Goal: Task Accomplishment & Management: Manage account settings

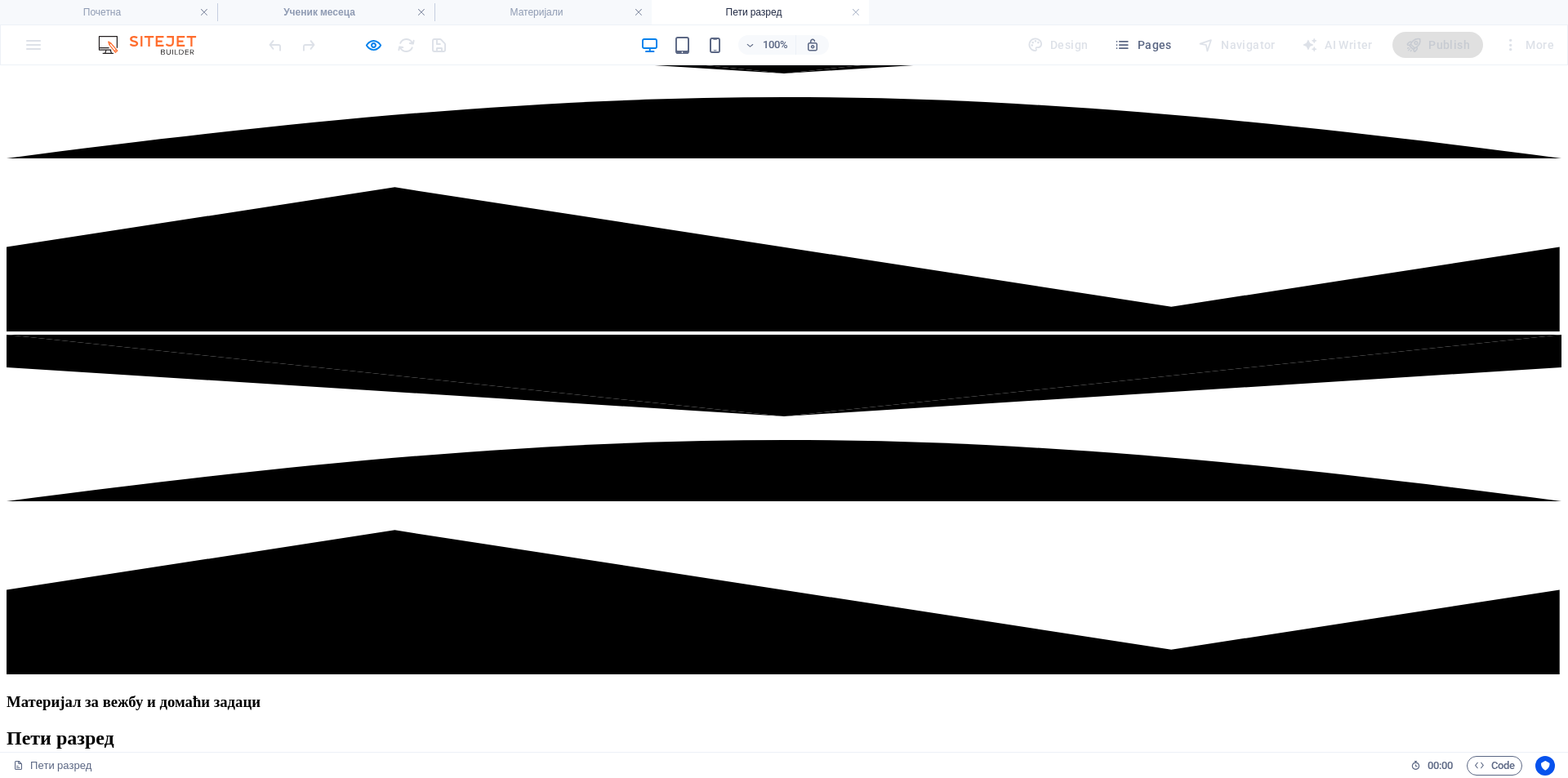
scroll to position [408, 0]
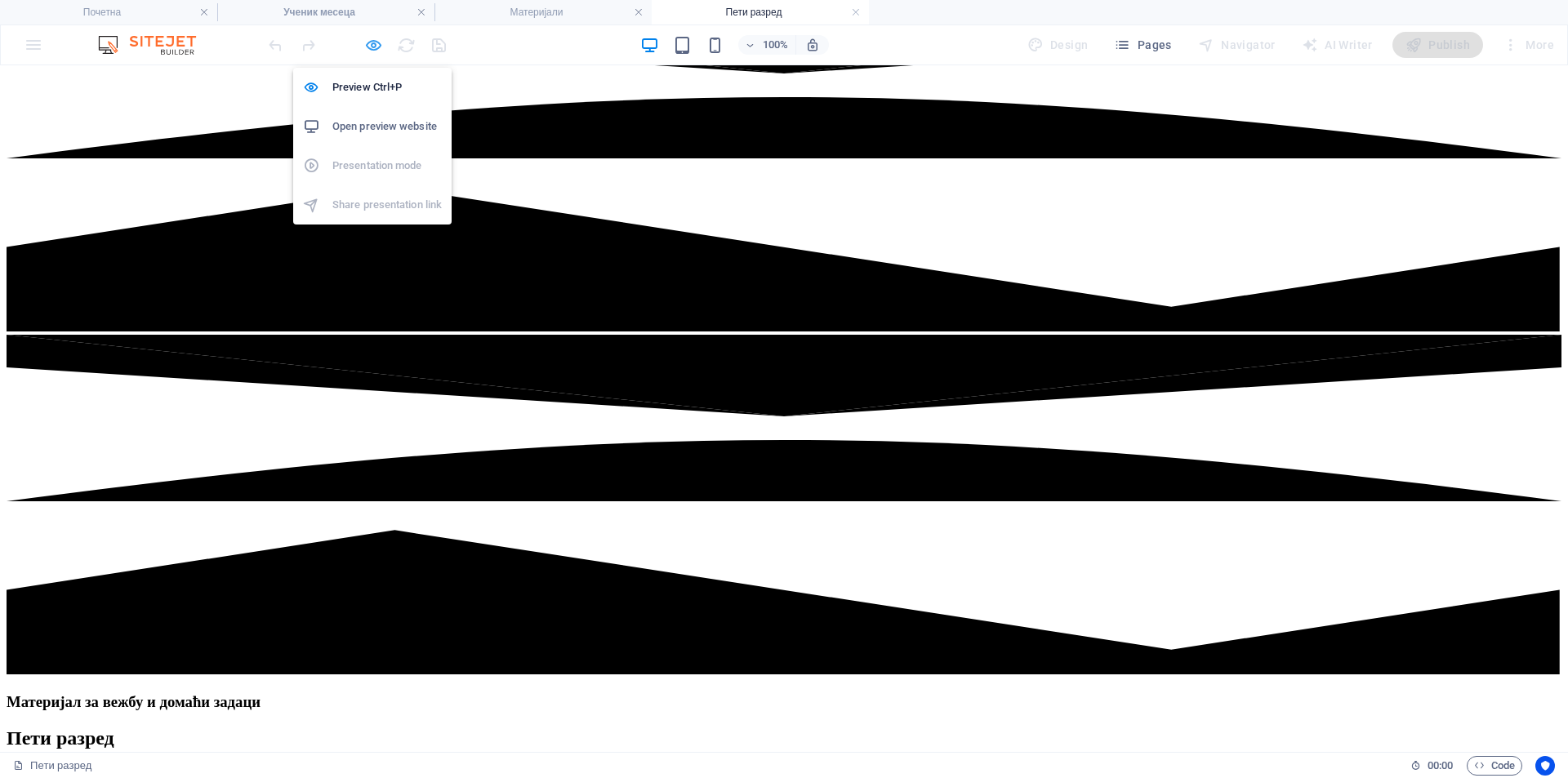
click at [374, 50] on icon "button" at bounding box center [374, 45] width 19 height 19
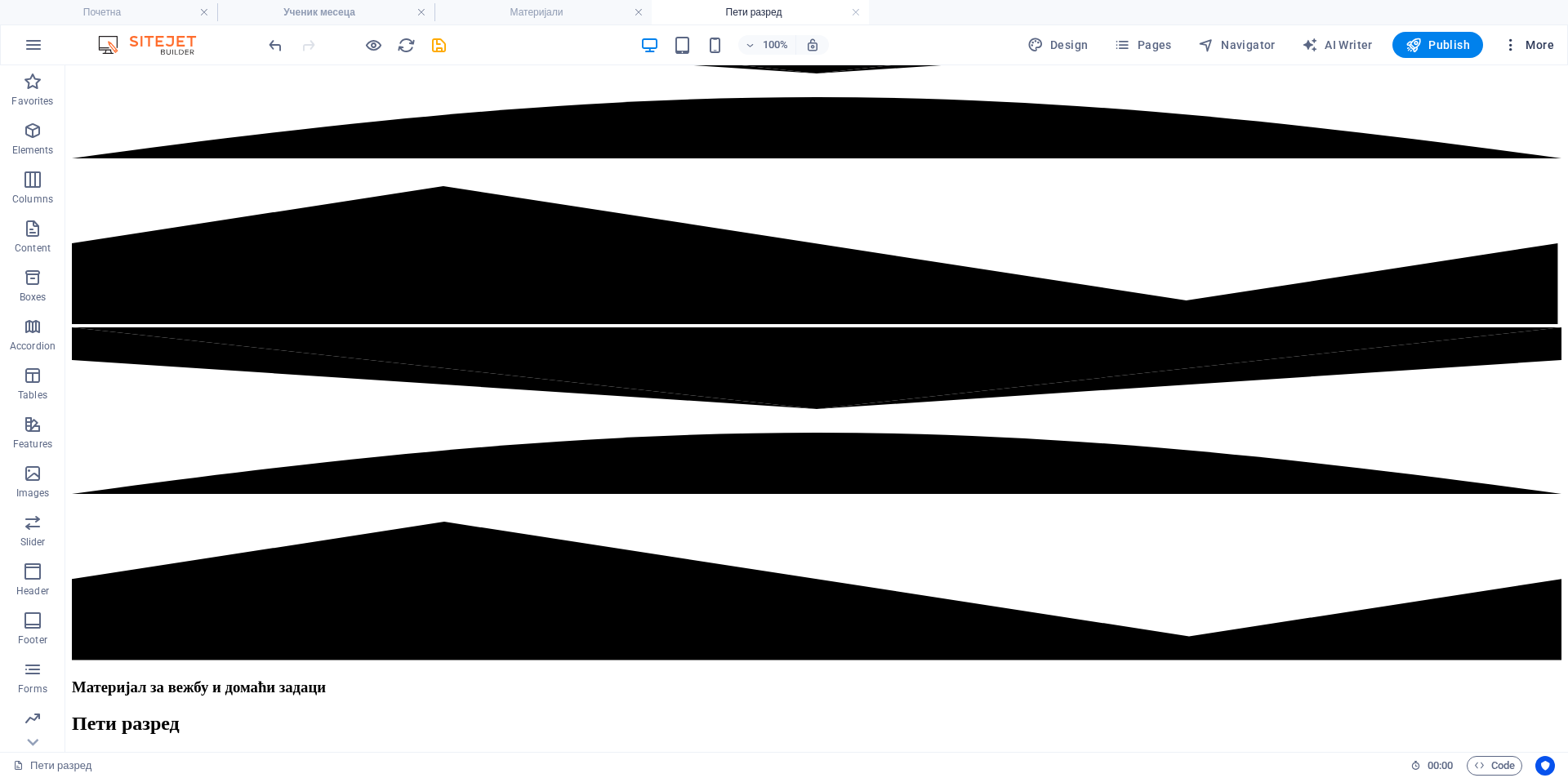
click at [1508, 40] on icon "button" at bounding box center [1511, 45] width 17 height 17
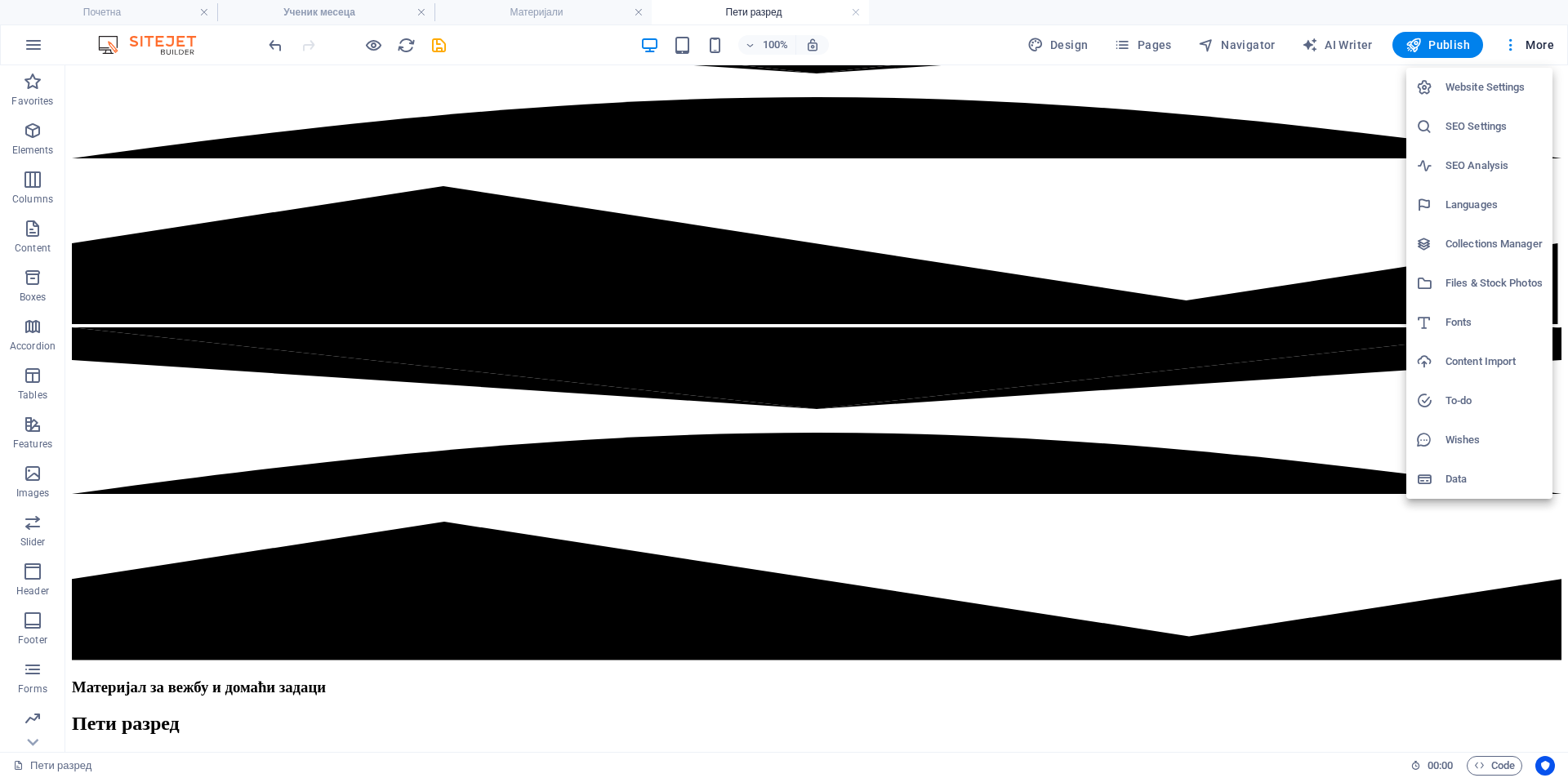
click at [1464, 204] on h6 "Languages" at bounding box center [1493, 204] width 97 height 19
select select "41"
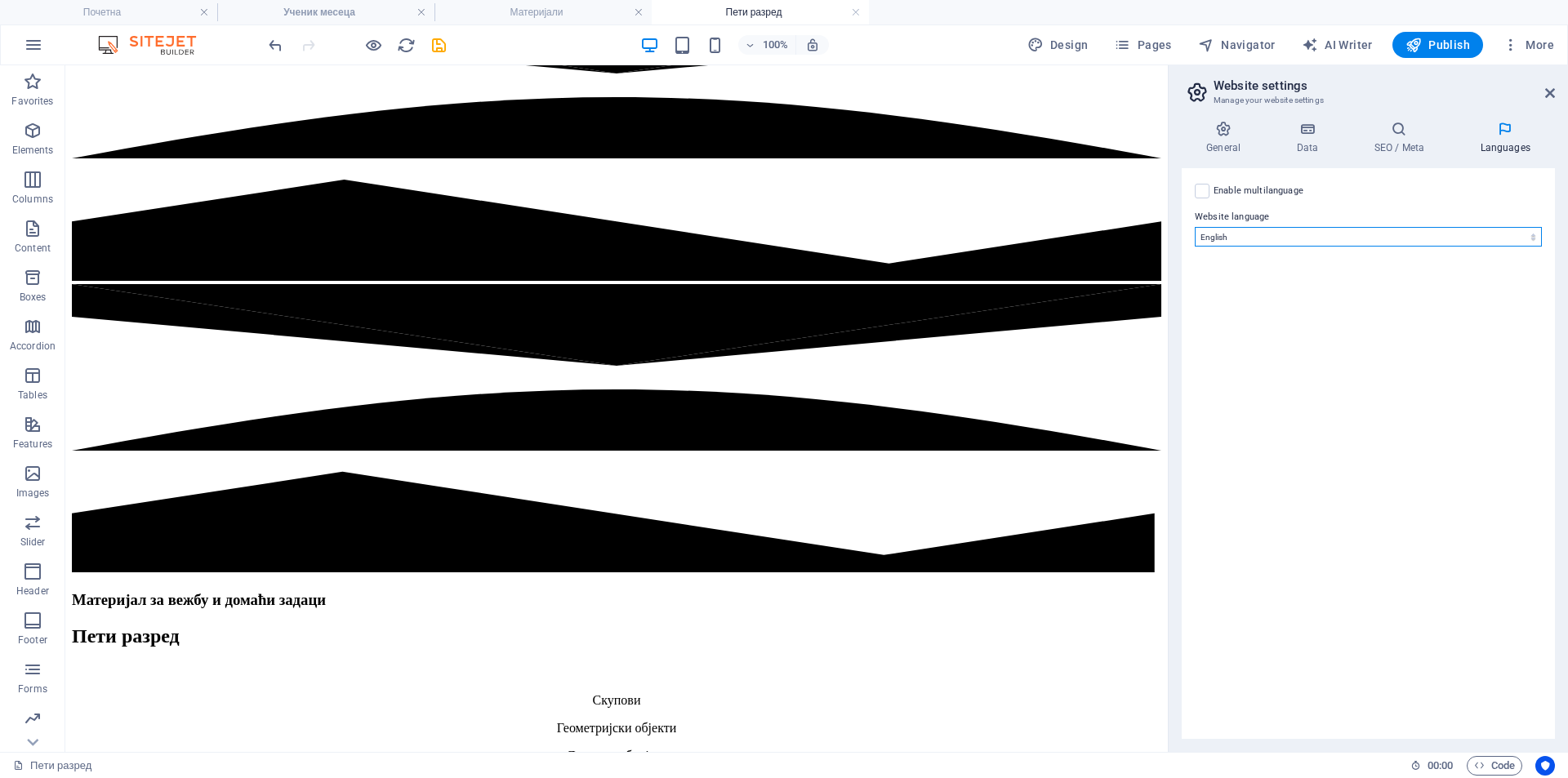
click at [1372, 241] on select "Abkhazian Afar Afrikaans Akan Albanian Amharic Arabic Aragonese Armenian Assame…" at bounding box center [1367, 236] width 347 height 19
click at [1374, 242] on select "Abkhazian Afar Afrikaans Akan Albanian Amharic Arabic Aragonese Armenian Assame…" at bounding box center [1367, 236] width 347 height 19
click at [1311, 136] on icon at bounding box center [1306, 130] width 71 height 17
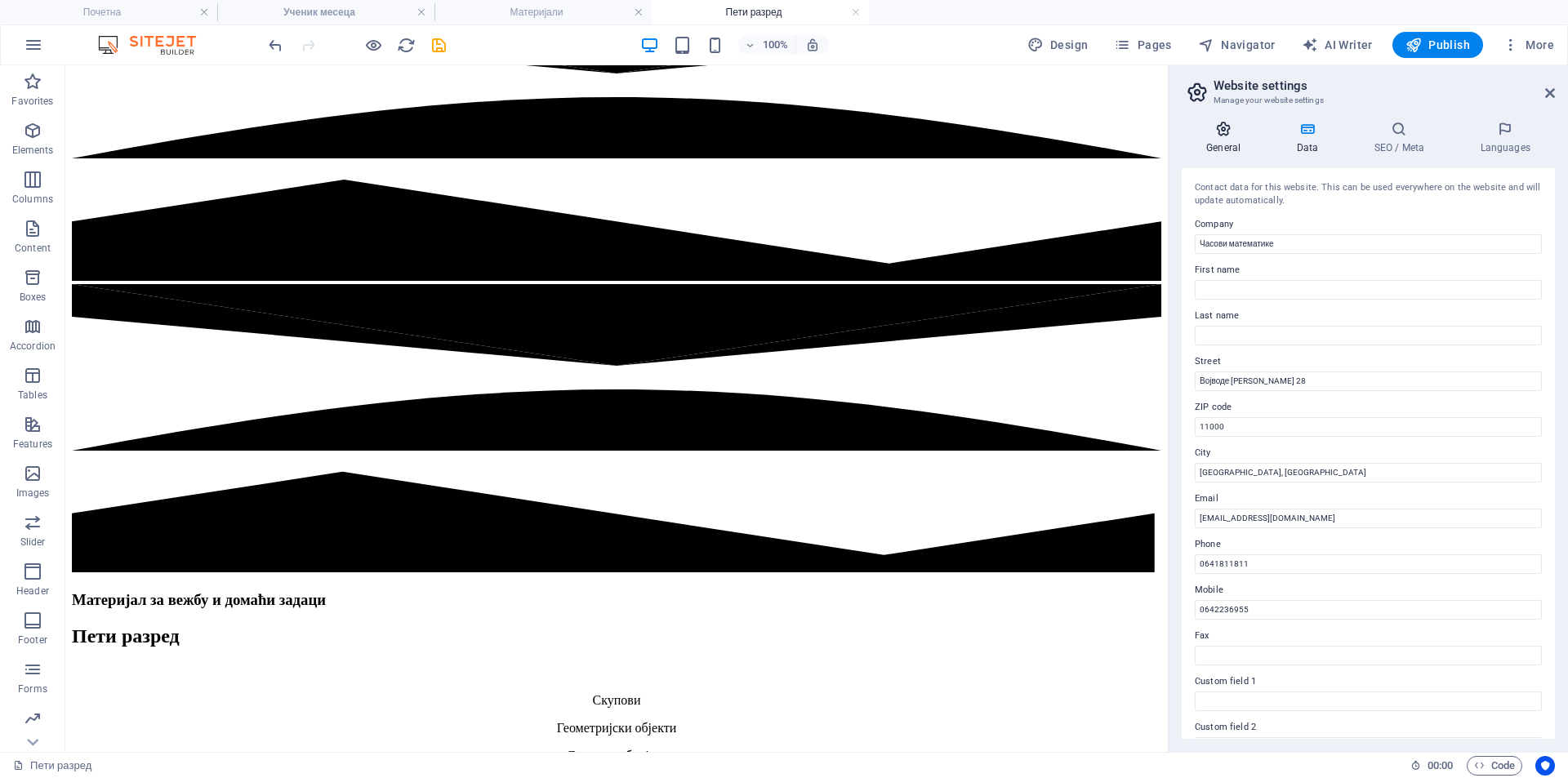
click at [1226, 121] on icon at bounding box center [1223, 130] width 83 height 17
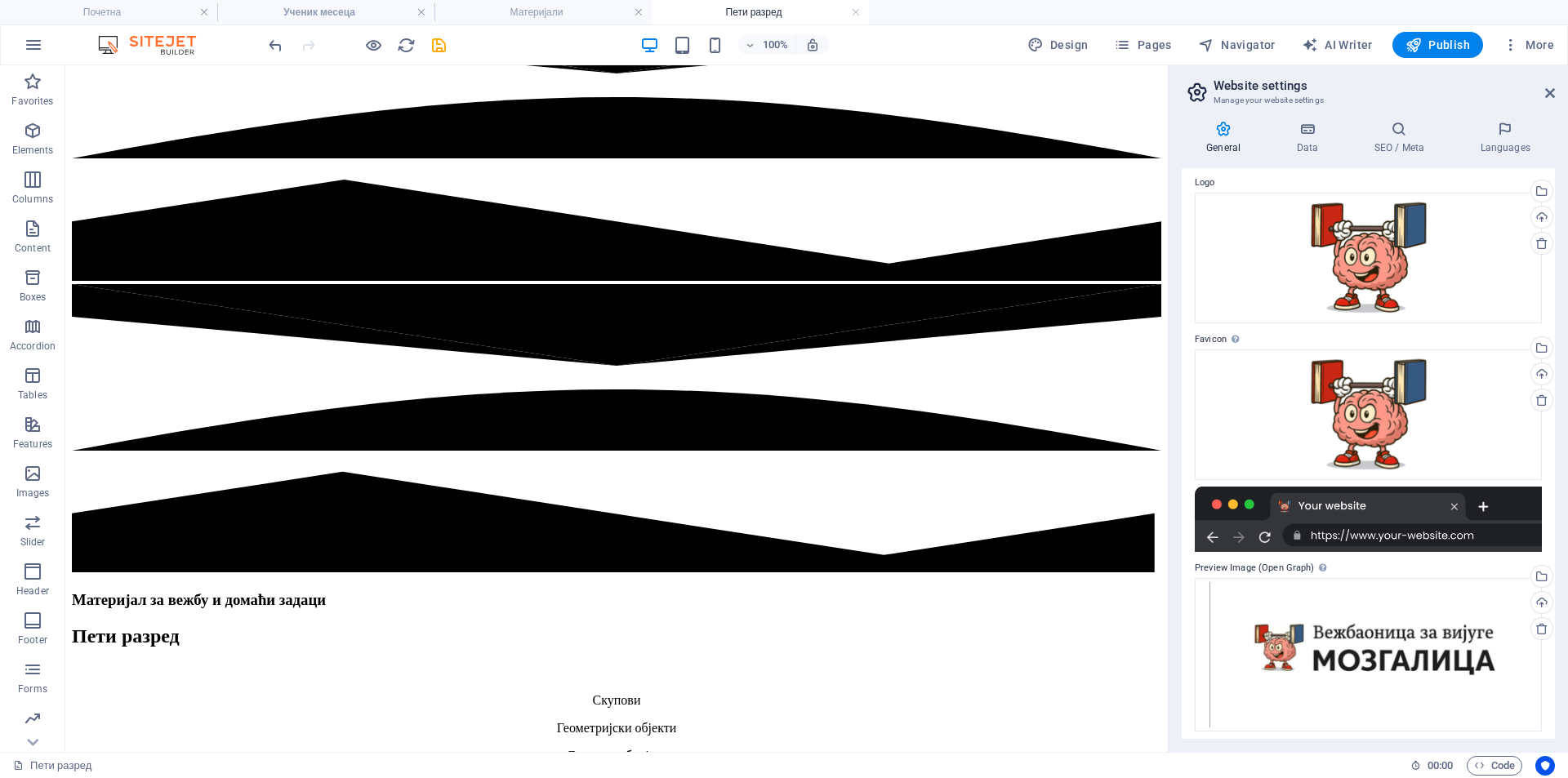
scroll to position [59, 0]
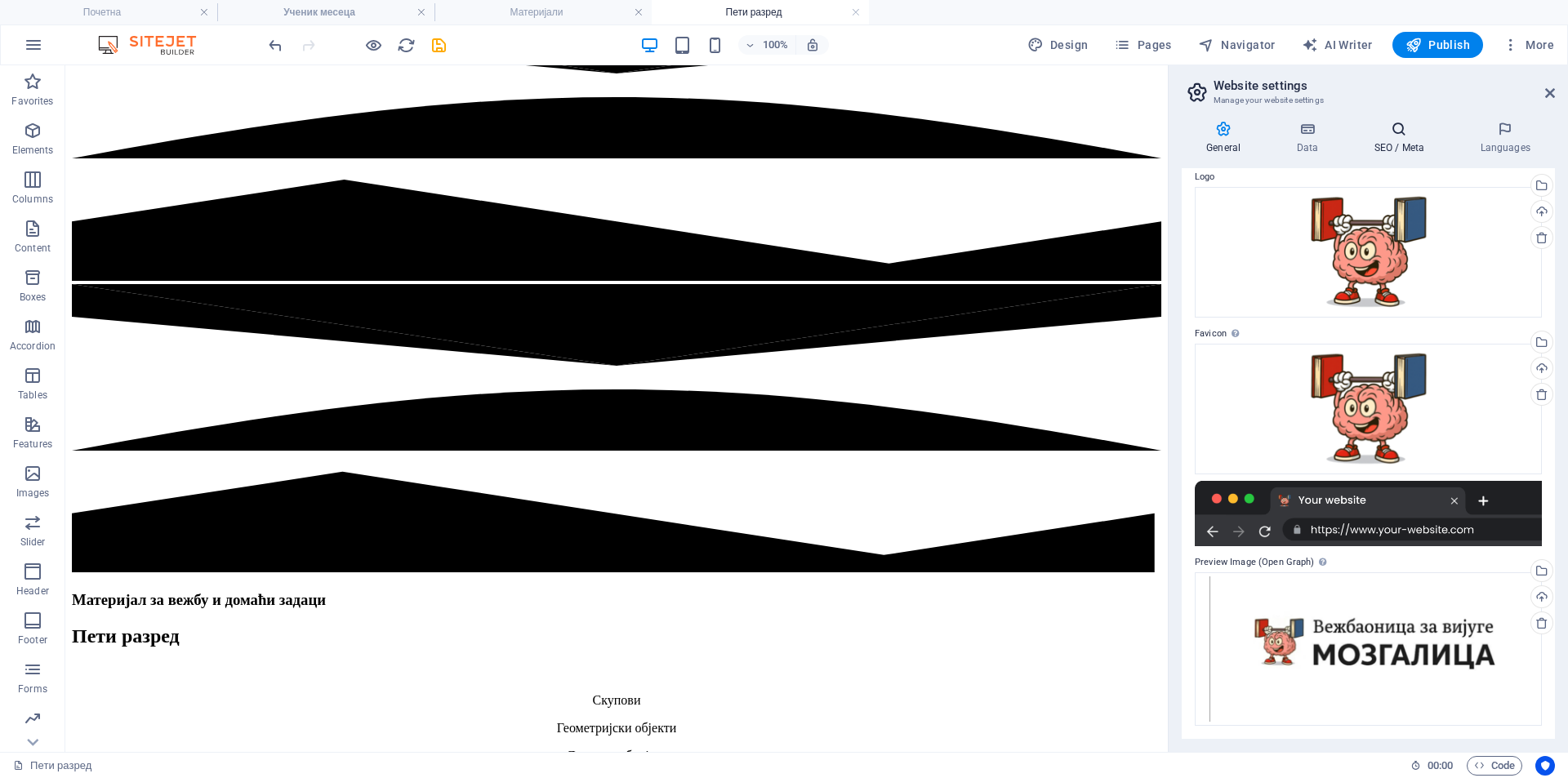
click at [1403, 136] on icon at bounding box center [1399, 130] width 100 height 17
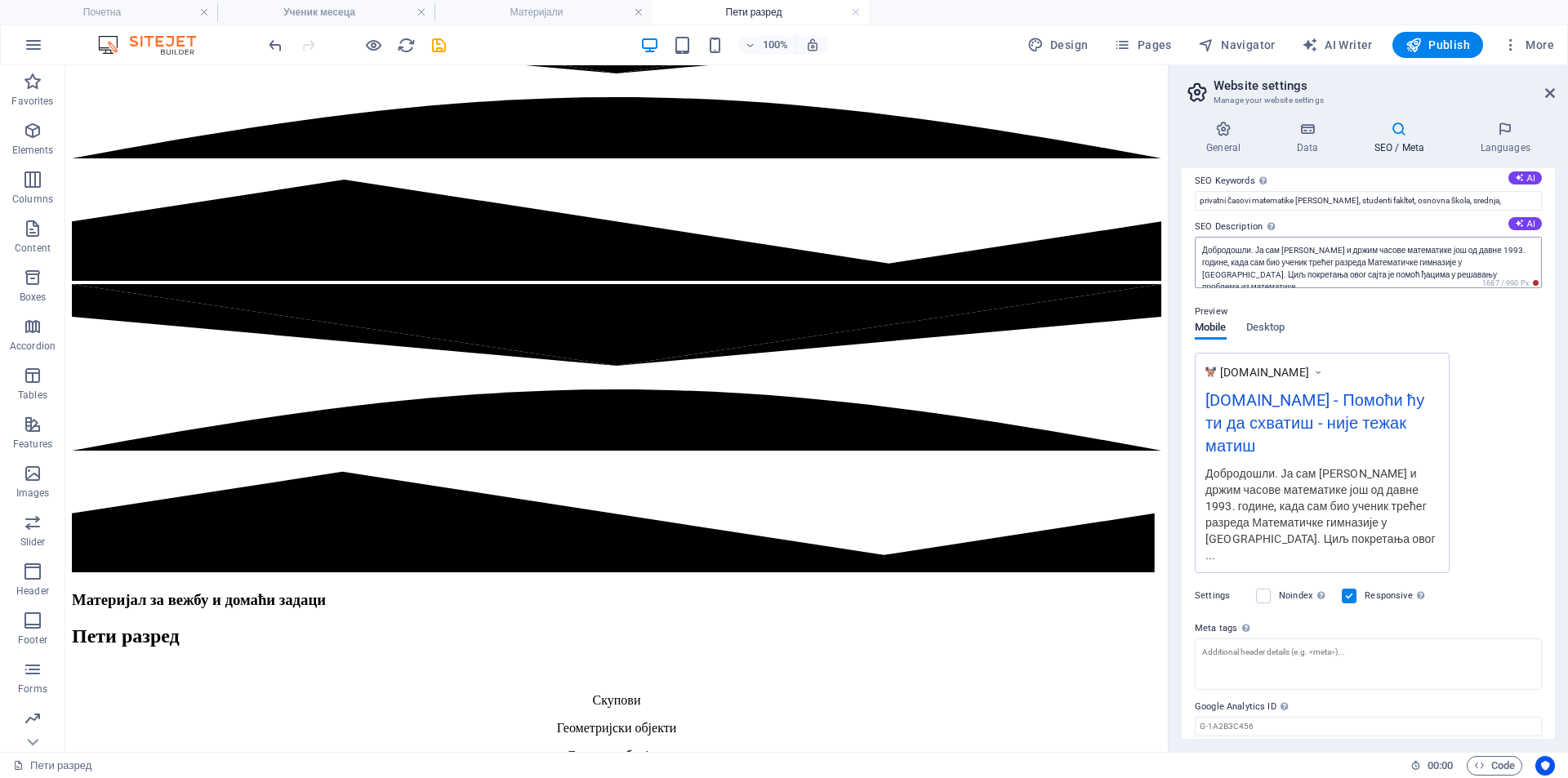
scroll to position [142, 0]
